Goal: Check status: Check status

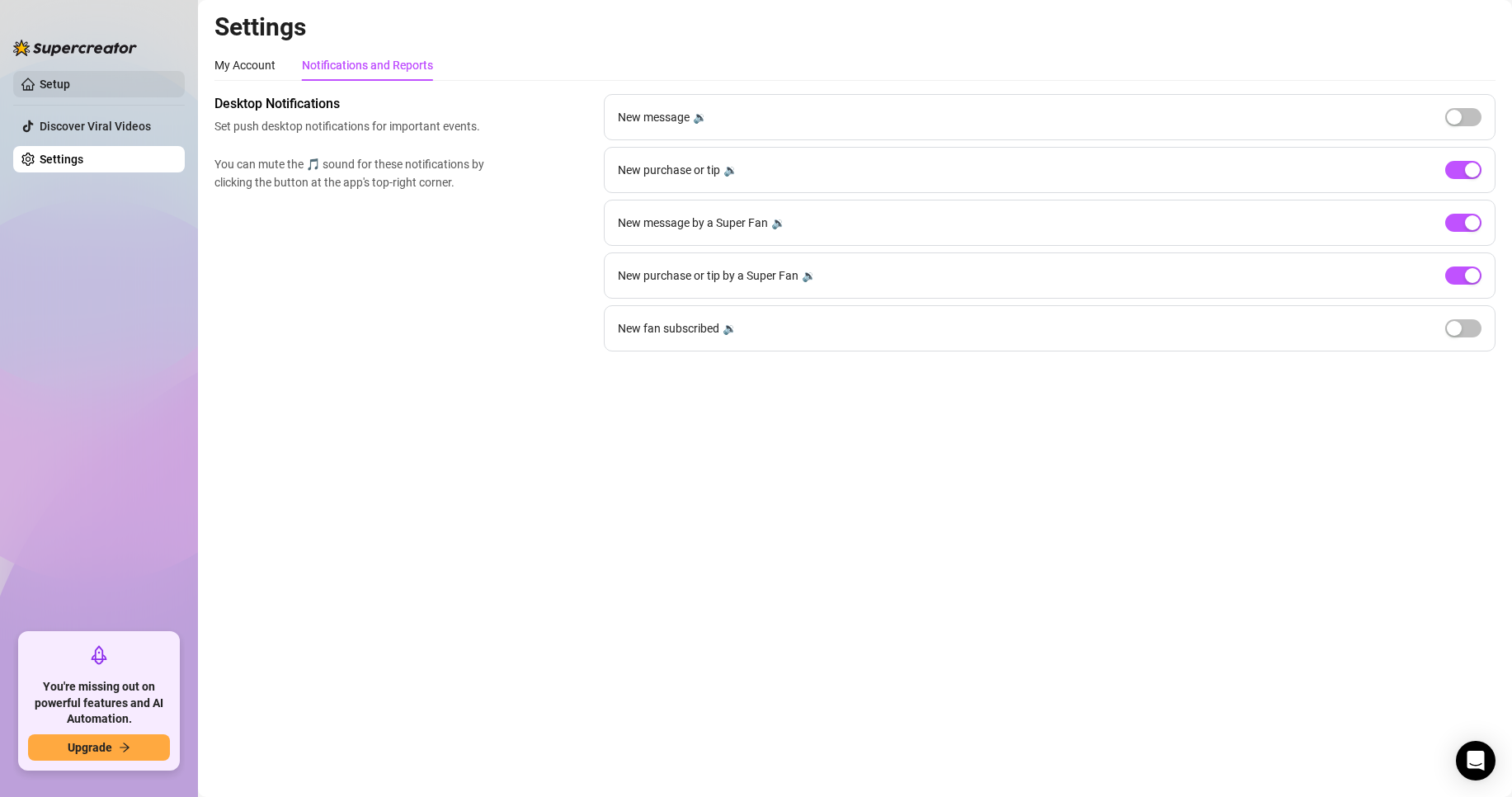
click at [70, 90] on link "Setup" at bounding box center [55, 84] width 30 height 13
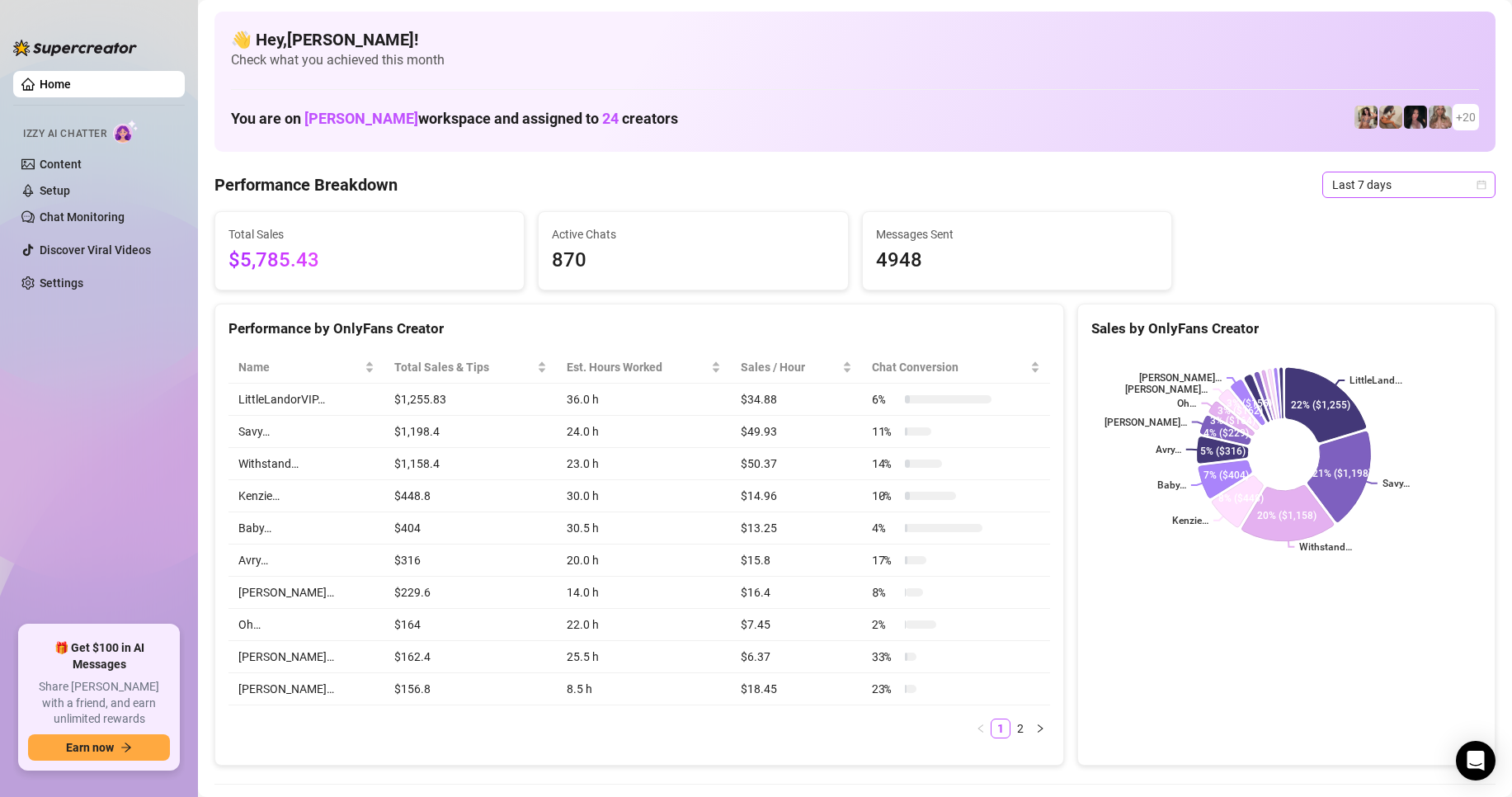
click at [1334, 177] on span "Last 7 days" at bounding box center [1408, 185] width 153 height 25
click at [1363, 329] on div "Custom date" at bounding box center [1394, 323] width 147 height 18
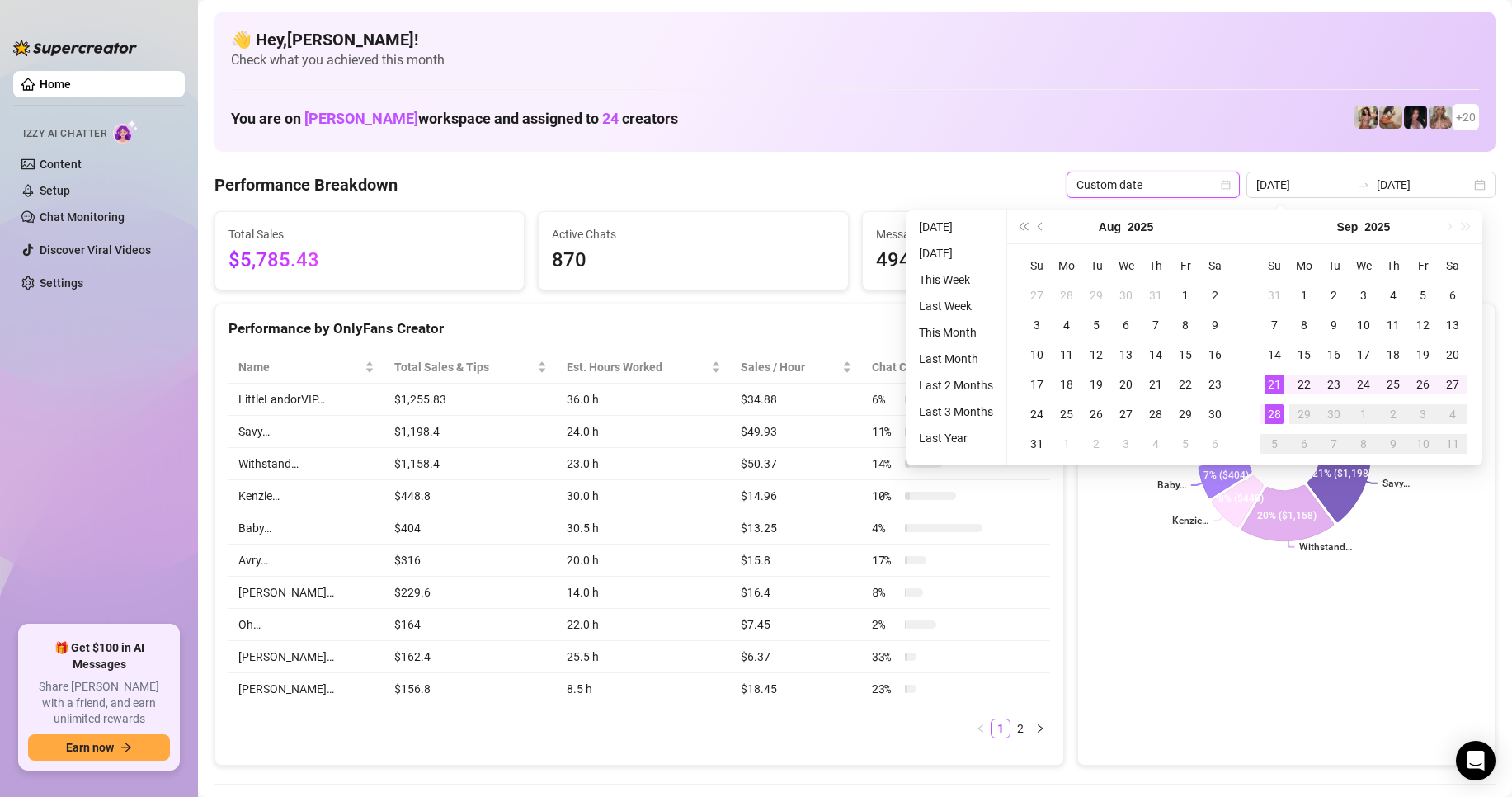
type input "[DATE]"
click at [1275, 422] on div "28" at bounding box center [1274, 414] width 19 height 19
click at [1275, 420] on div "28" at bounding box center [1274, 414] width 19 height 19
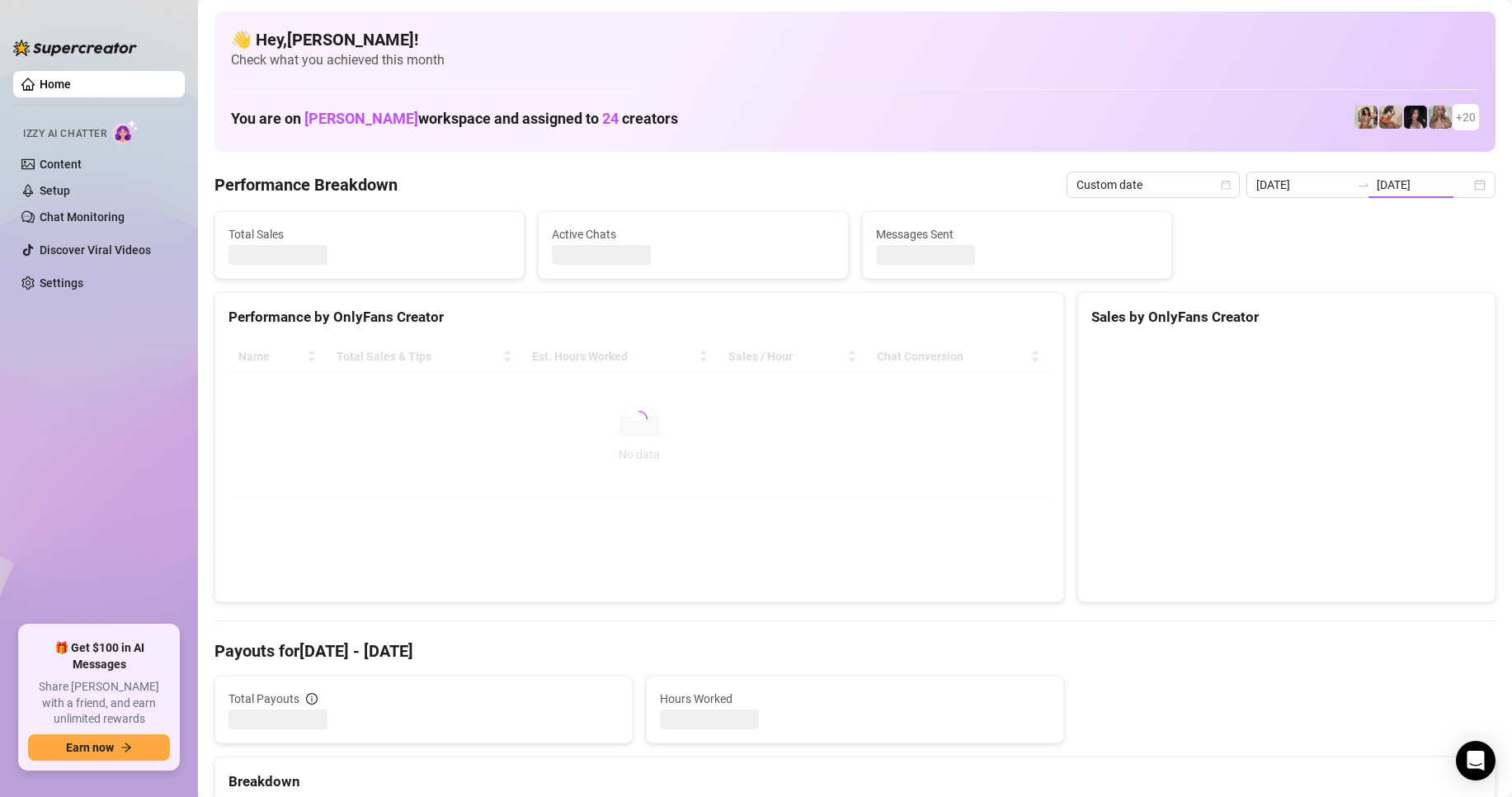
type input "[DATE]"
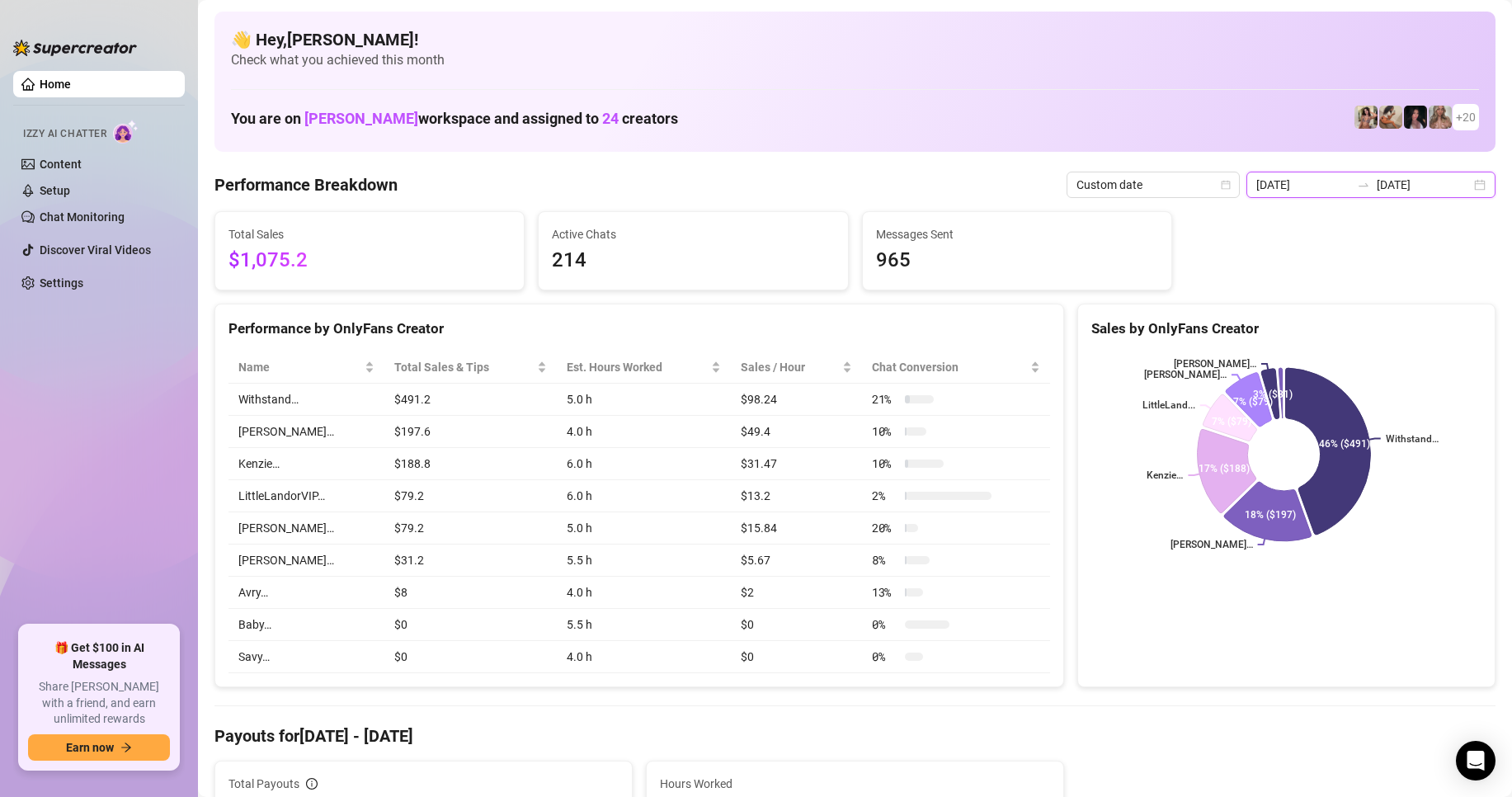
click at [1315, 187] on input "[DATE]" at bounding box center [1303, 184] width 94 height 18
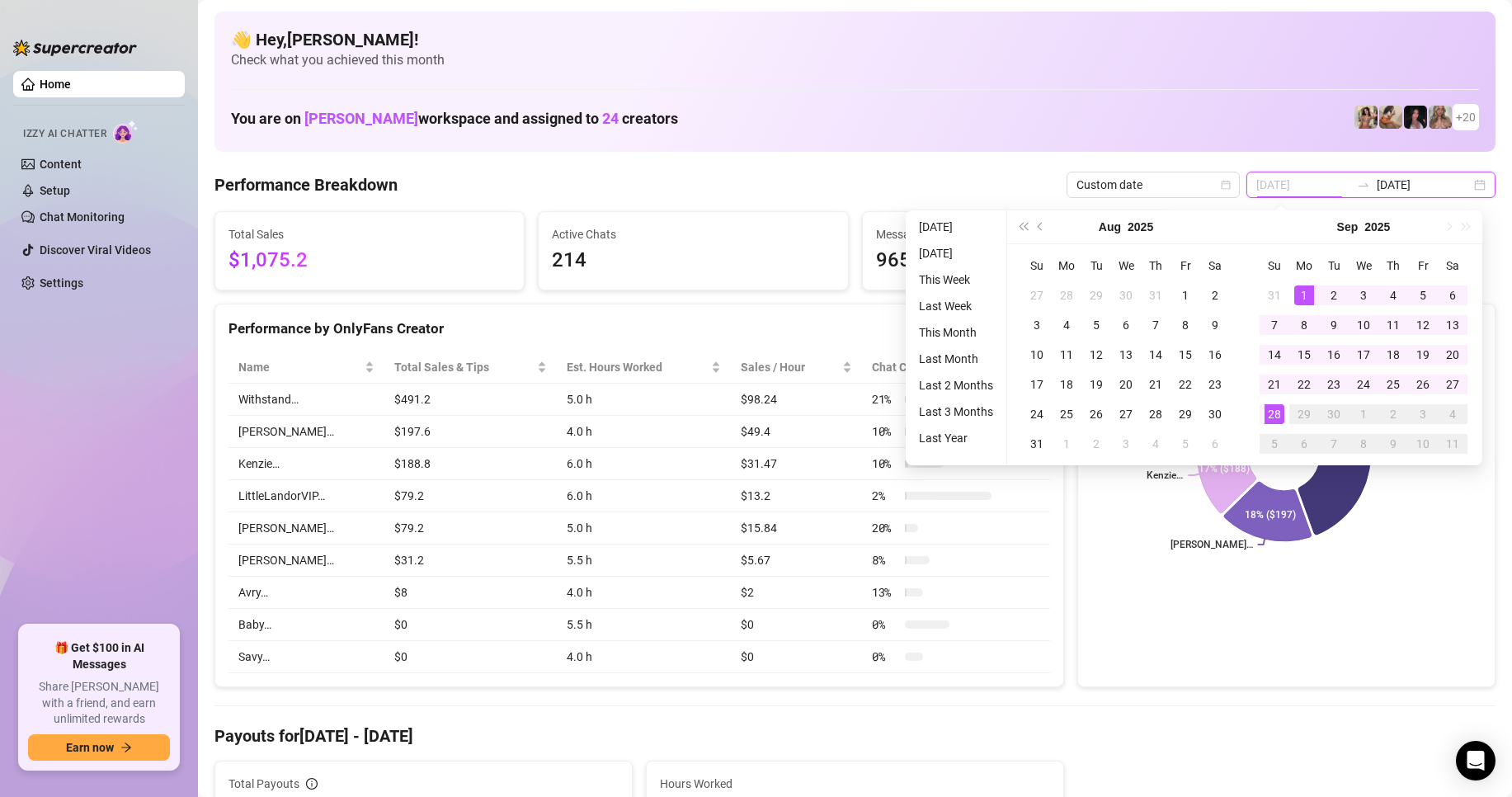
type input "[DATE]"
click at [1308, 289] on div "1" at bounding box center [1304, 295] width 19 height 19
type input "[DATE]"
click at [1273, 413] on div "28" at bounding box center [1274, 414] width 19 height 19
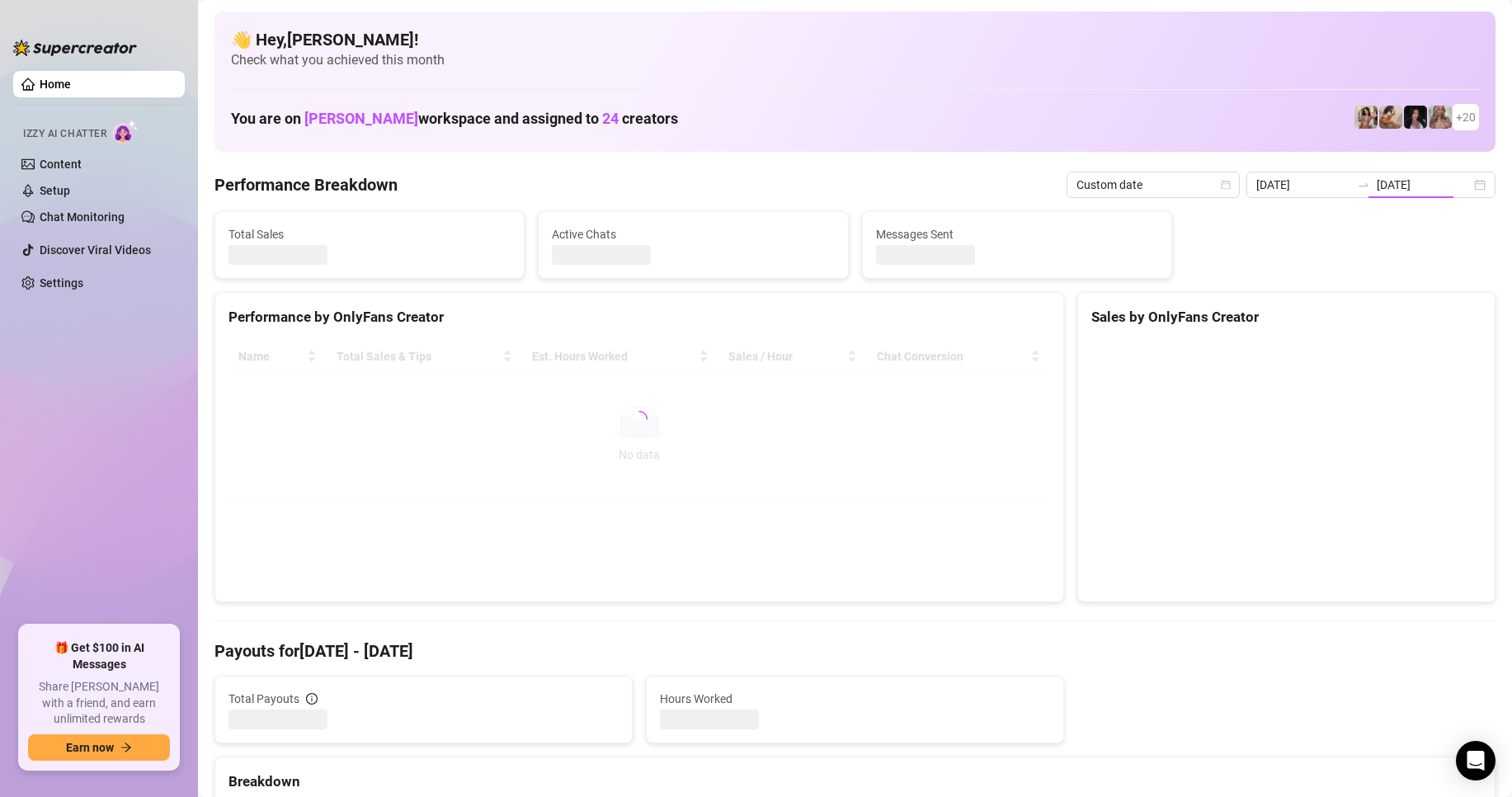
type input "[DATE]"
